Goal: Task Accomplishment & Management: Manage account settings

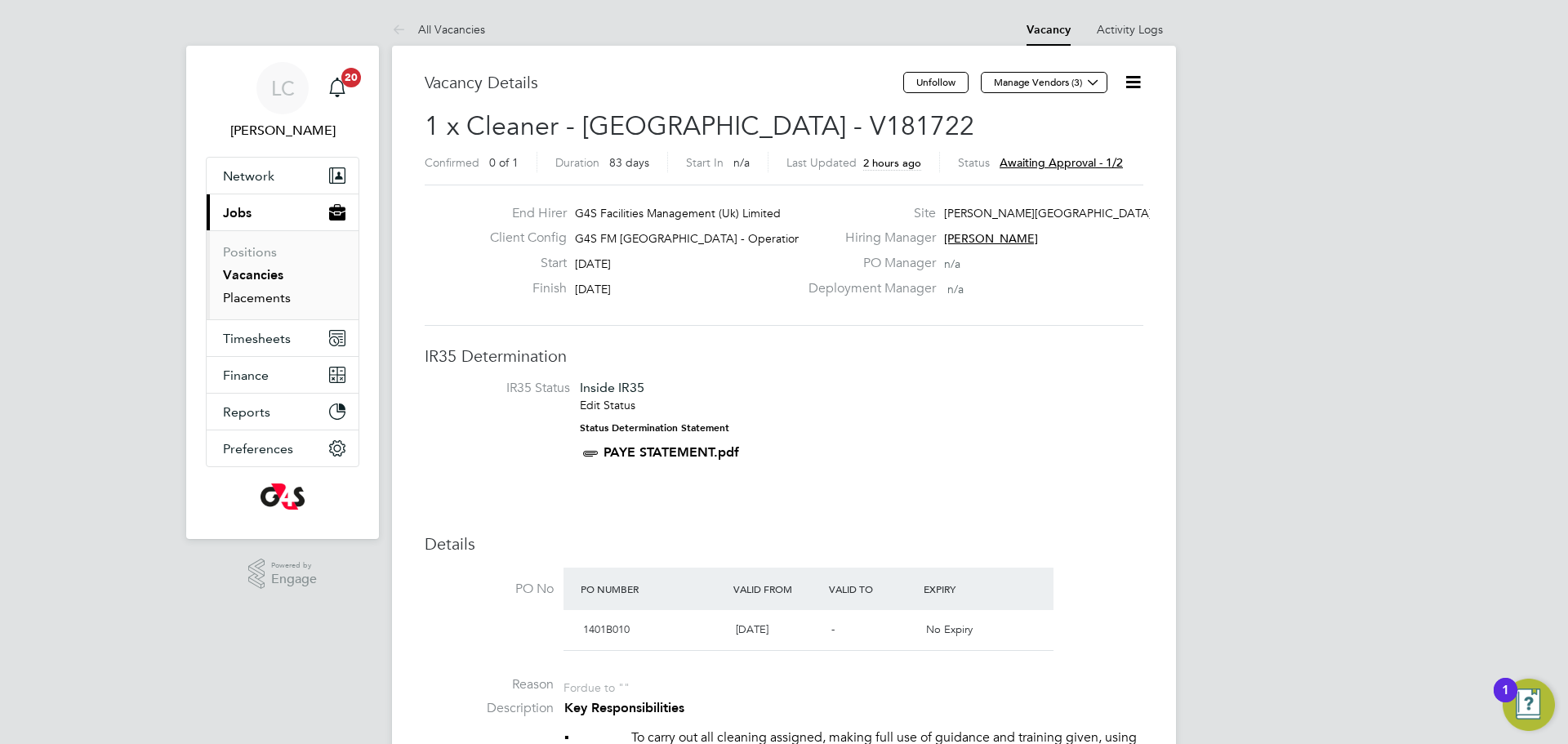
click at [259, 298] on link "Placements" at bounding box center [256, 298] width 68 height 16
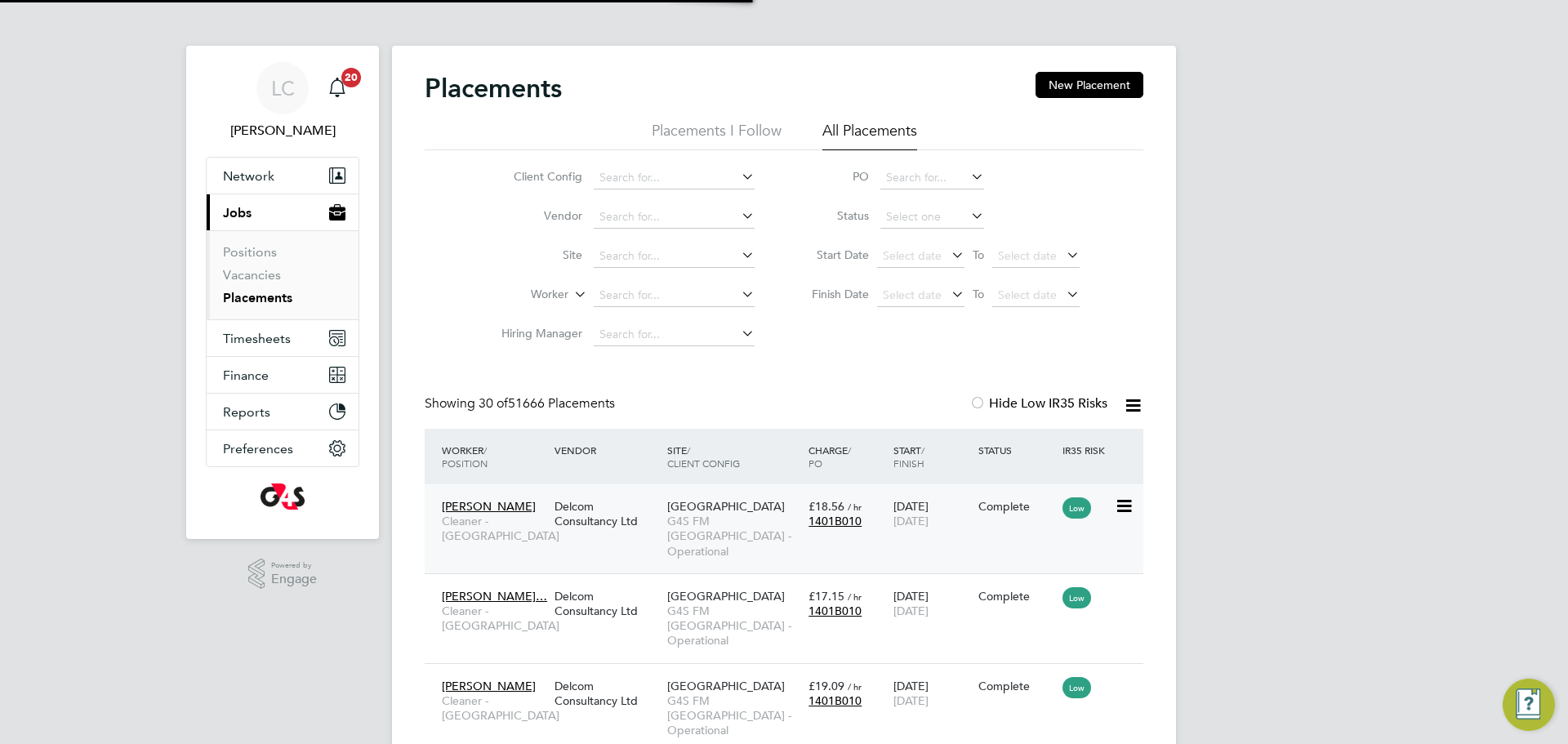
click at [724, 543] on div "Phoenix Upper North G4S FM Tower Hamlets - Operational" at bounding box center [734, 529] width 142 height 76
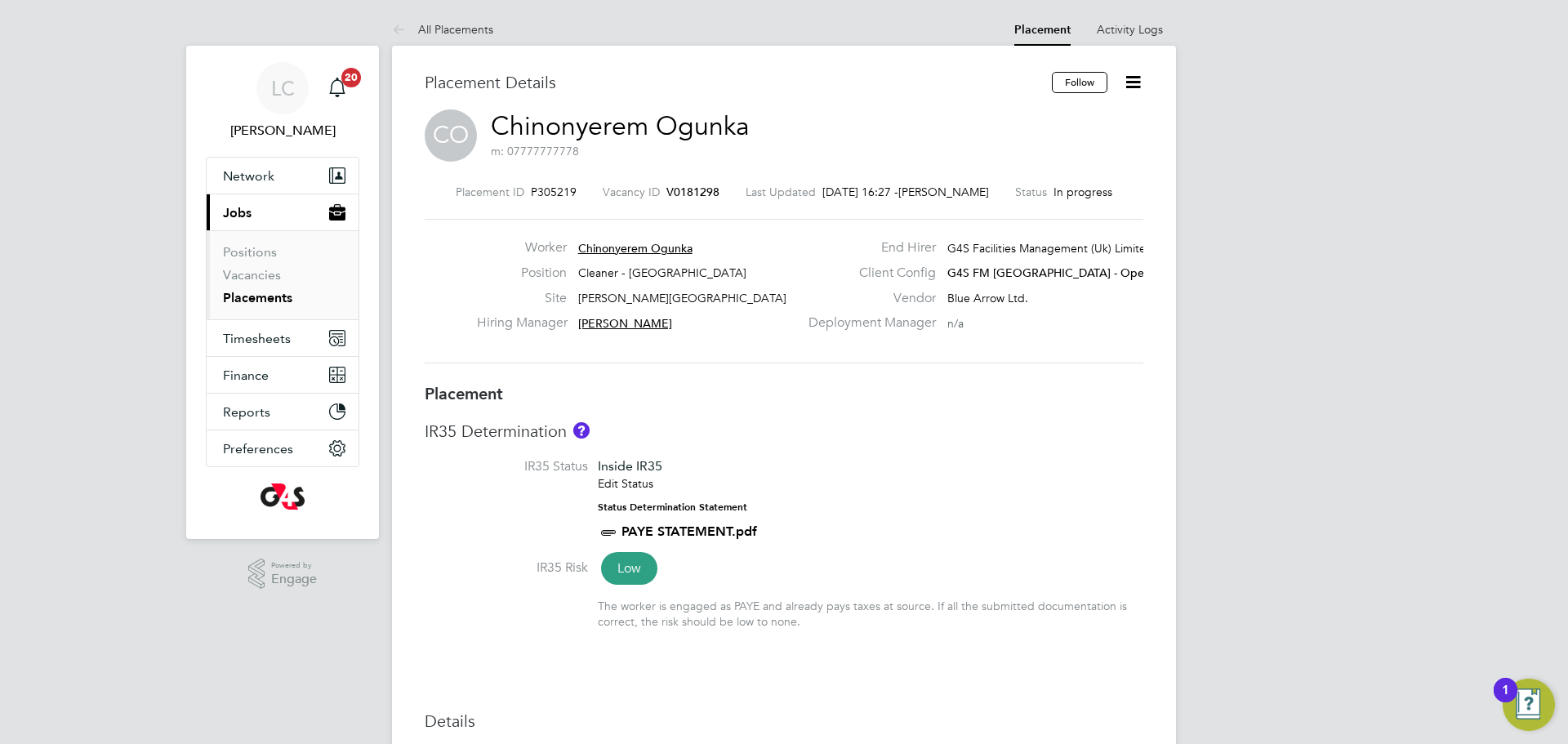
click at [1123, 90] on icon at bounding box center [1133, 82] width 21 height 21
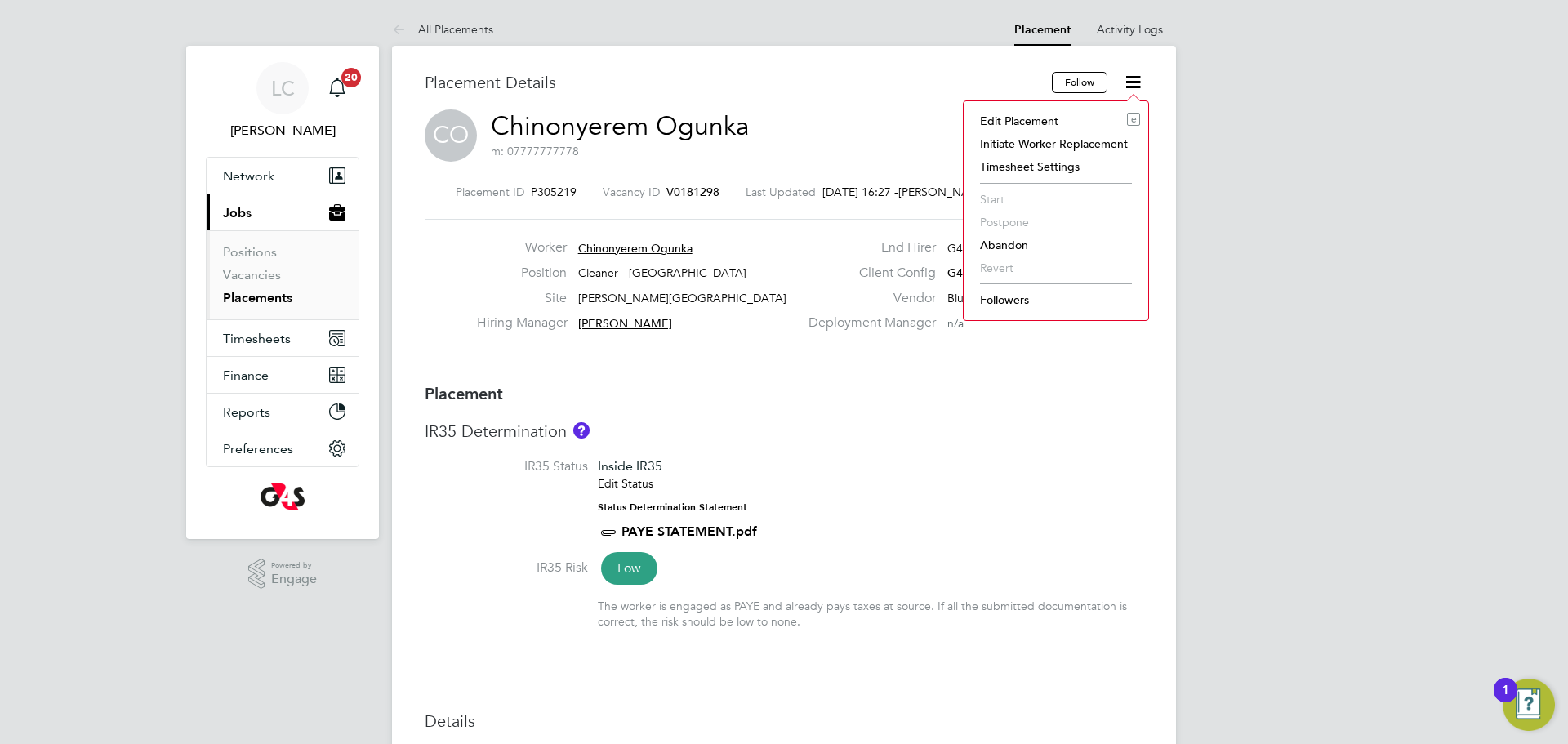
click at [1036, 120] on li "Edit Placement e" at bounding box center [1055, 121] width 168 height 23
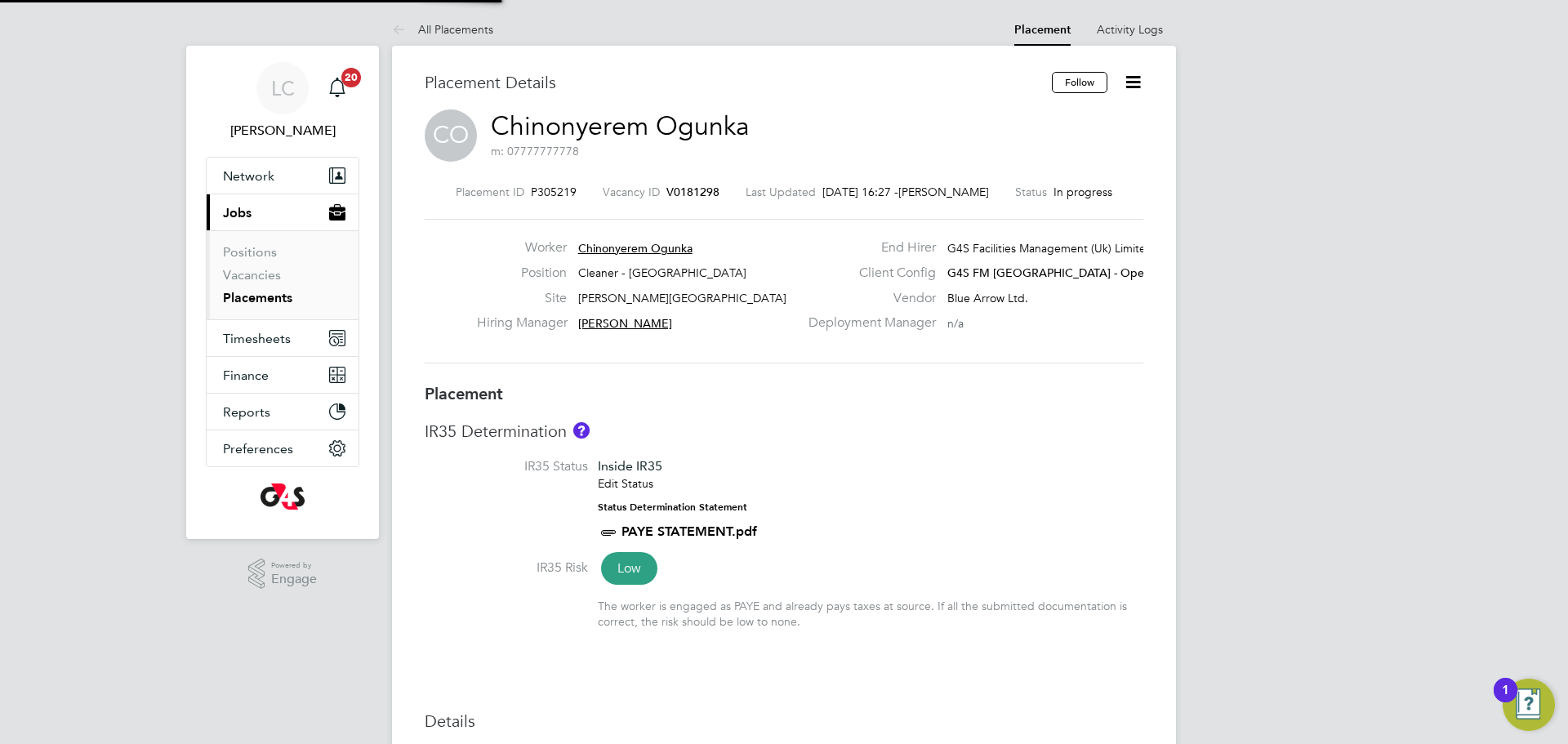
type input "[PERSON_NAME]"
type input "[DATE]"
type input "06:30"
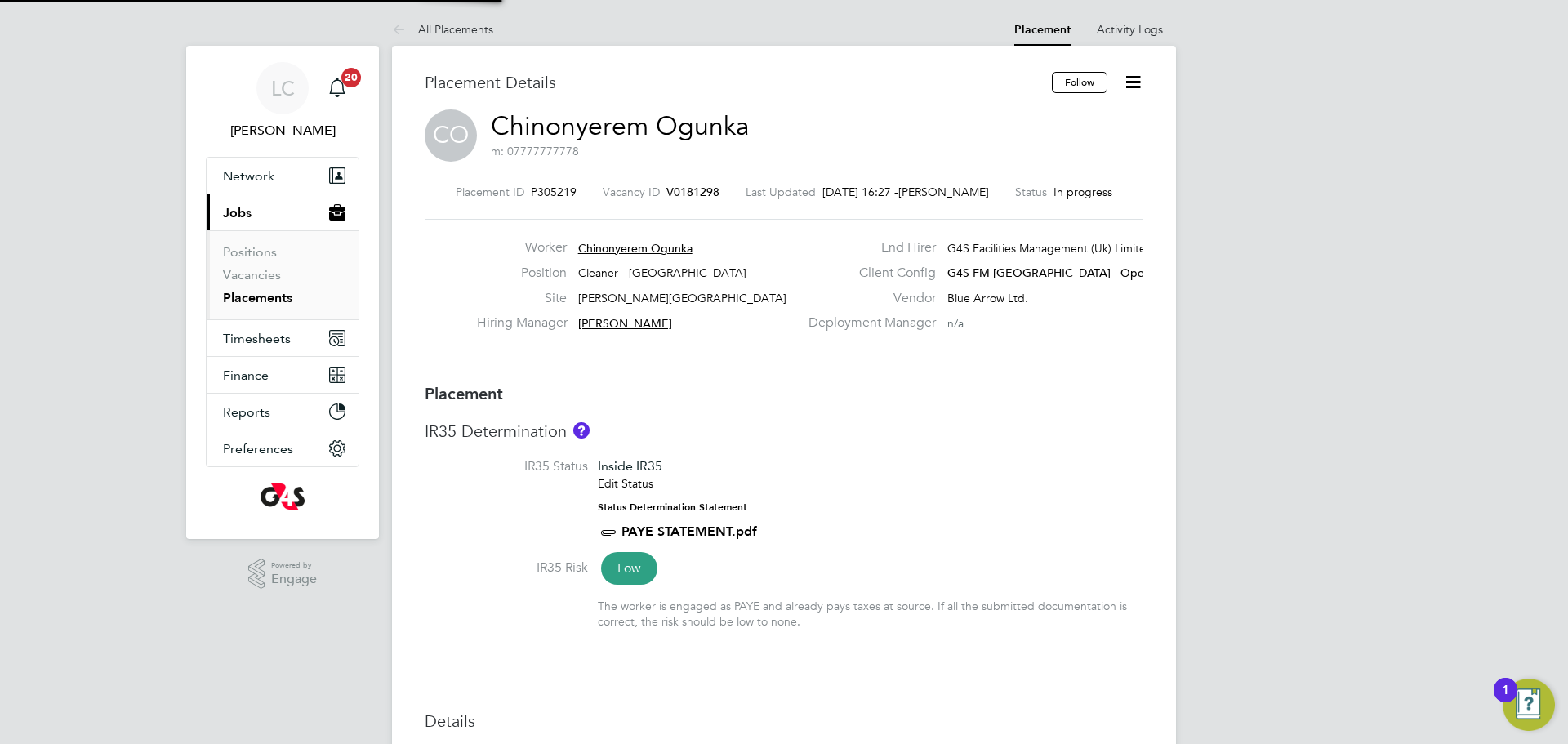
type input "08:30"
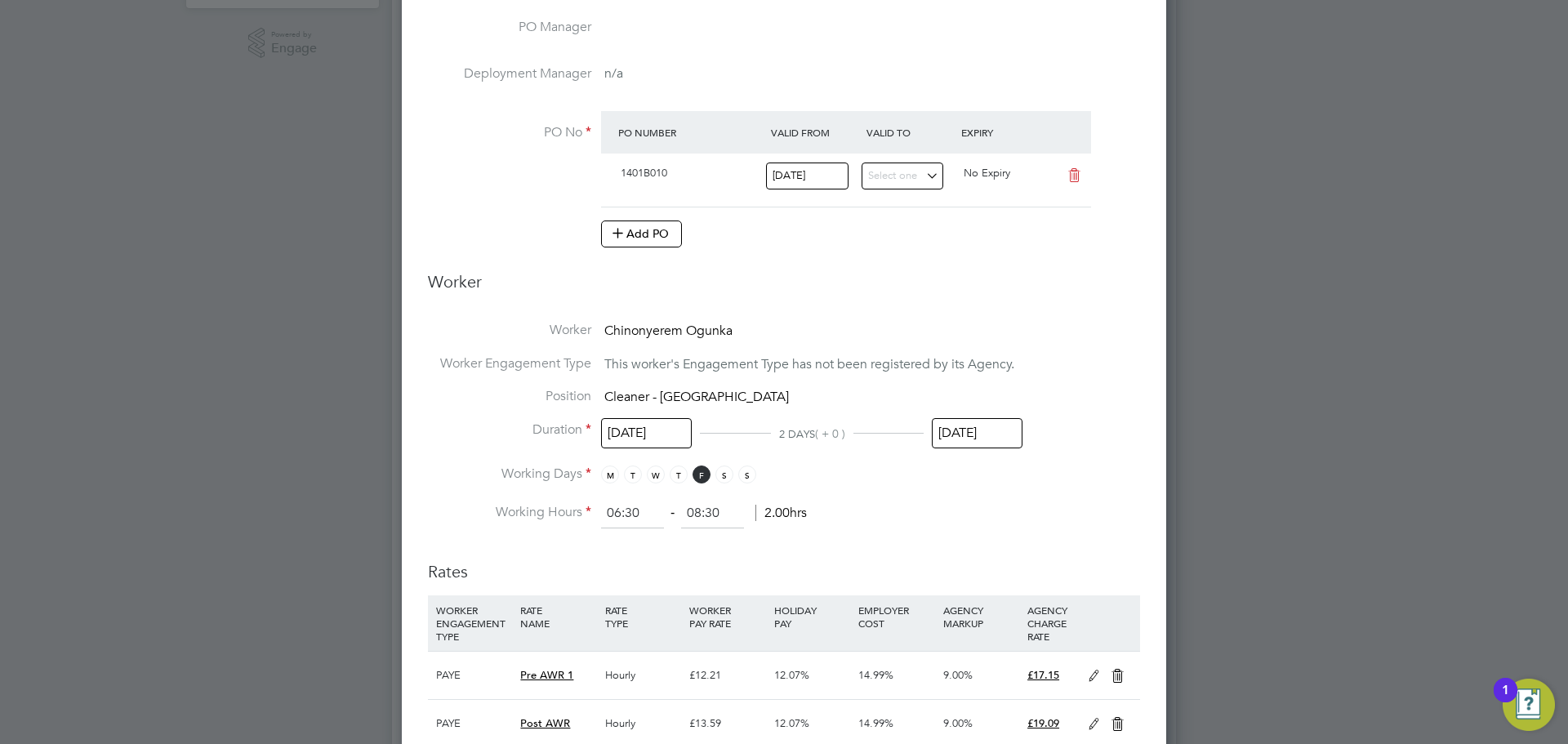
click at [966, 427] on input "[DATE]" at bounding box center [977, 433] width 91 height 30
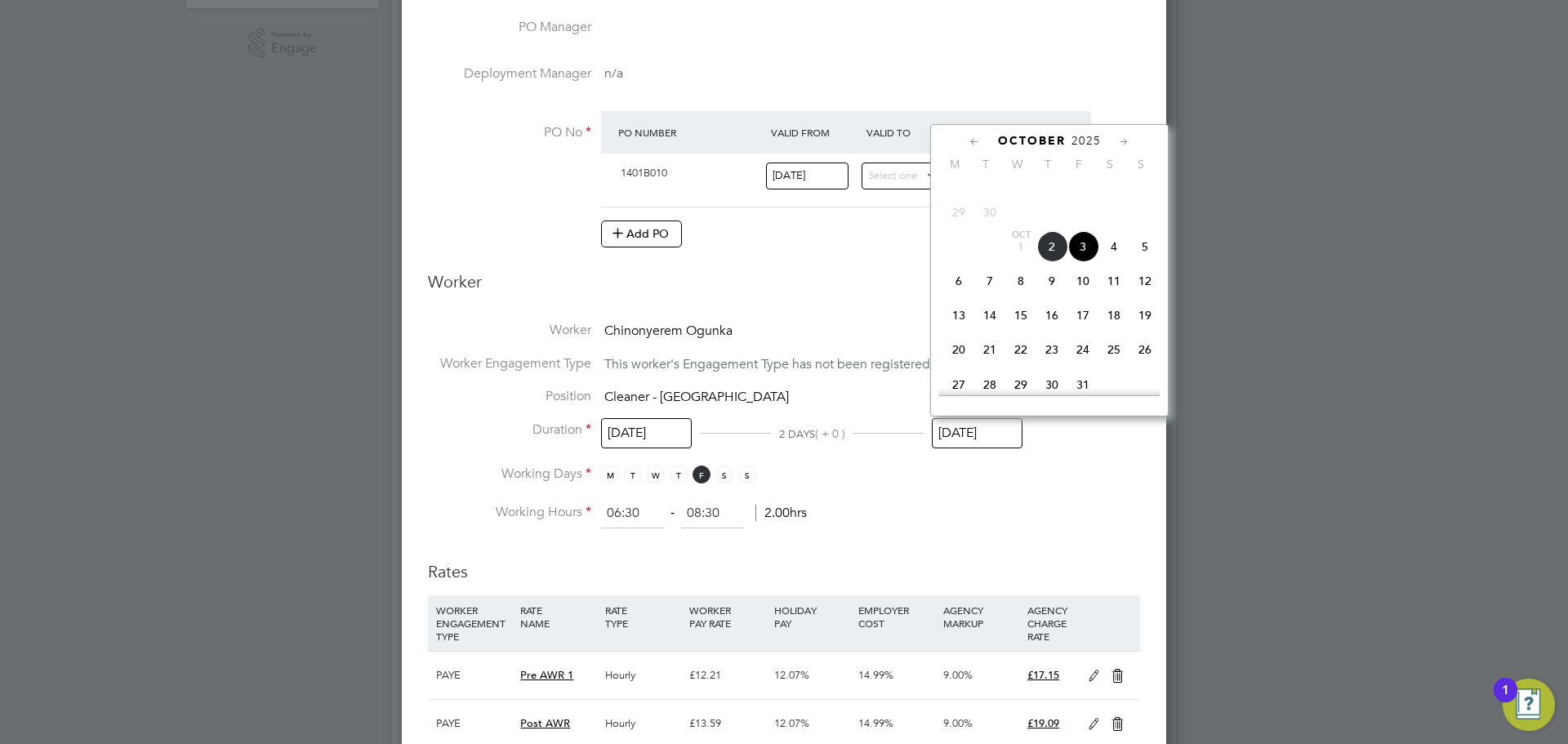
click at [1004, 520] on li "Working Hours 06:30 ‐ 08:30 2.00hrs" at bounding box center [784, 514] width 712 height 29
